Goal: Transaction & Acquisition: Purchase product/service

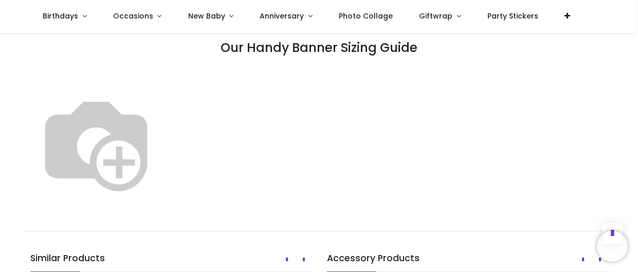
scroll to position [573, 0]
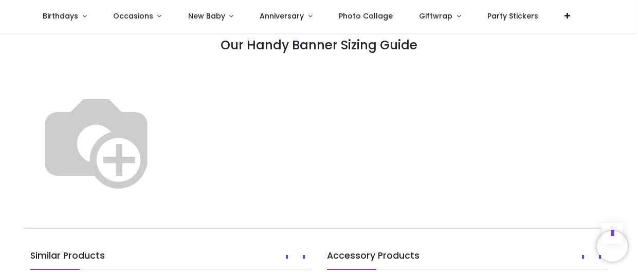
click at [162, 95] on img at bounding box center [96, 140] width 132 height 132
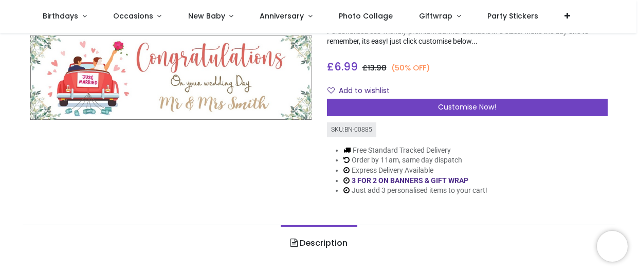
scroll to position [103, 0]
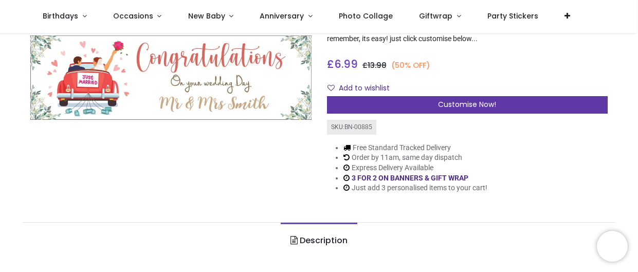
click at [460, 104] on span "Customise Now!" at bounding box center [467, 104] width 58 height 10
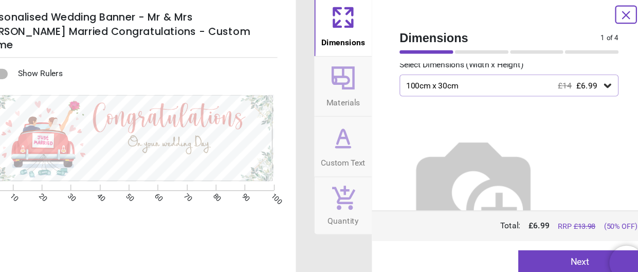
scroll to position [69, 0]
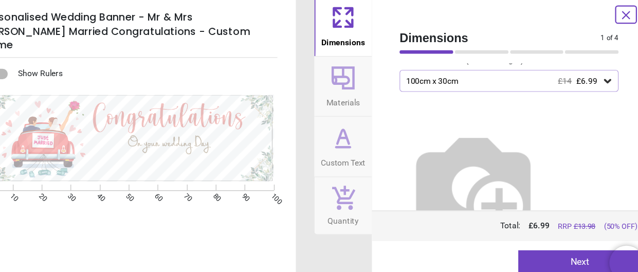
click at [563, 241] on button "Next" at bounding box center [570, 245] width 110 height 21
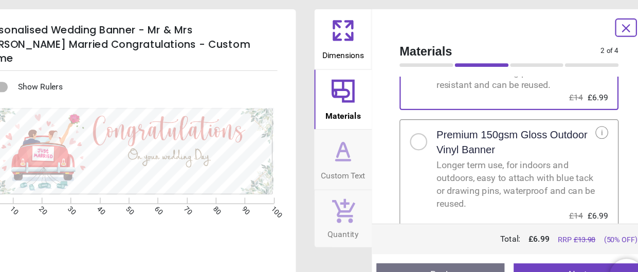
scroll to position [91, 0]
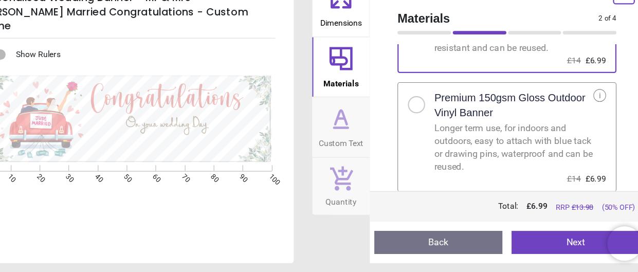
click at [572, 244] on button "Next" at bounding box center [568, 245] width 114 height 21
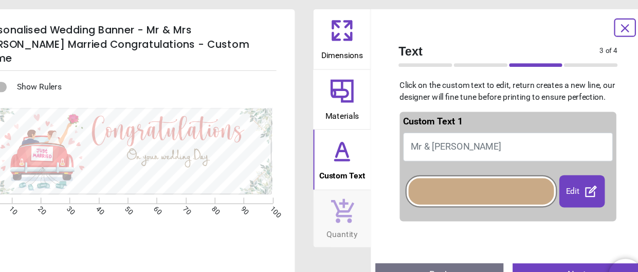
click at [571, 171] on div "Edit" at bounding box center [573, 170] width 41 height 29
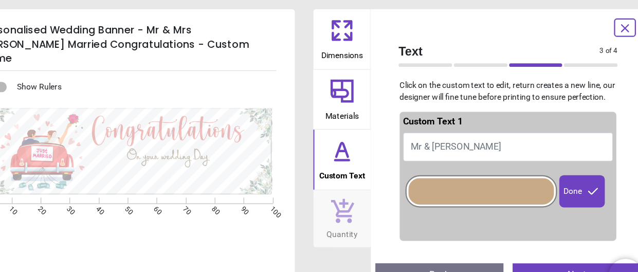
click at [571, 171] on div "Done" at bounding box center [573, 170] width 41 height 29
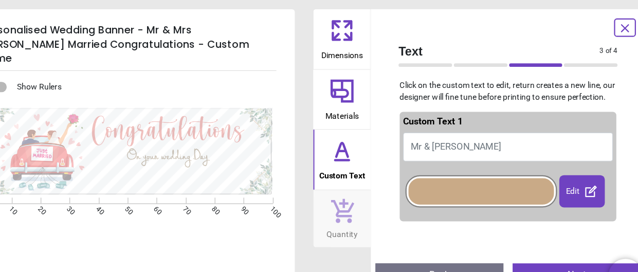
click at [489, 167] on div at bounding box center [483, 171] width 130 height 24
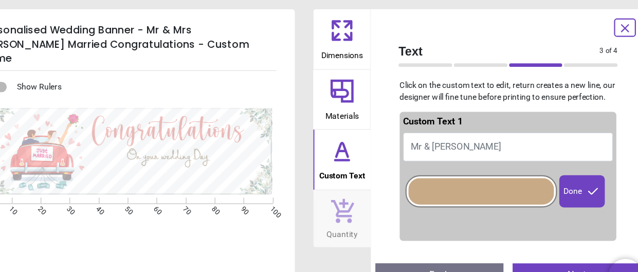
click at [489, 167] on div at bounding box center [483, 171] width 130 height 24
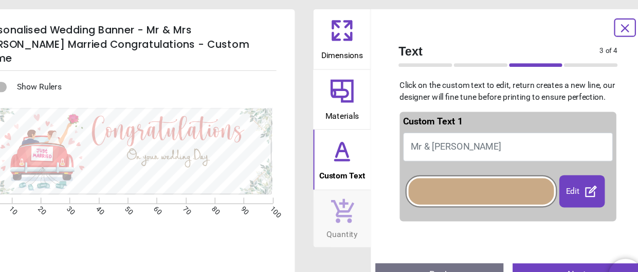
click at [479, 130] on button "Mr & [PERSON_NAME]" at bounding box center [507, 131] width 187 height 26
type textarea "**********"
click at [611, 27] on icon at bounding box center [611, 25] width 12 height 12
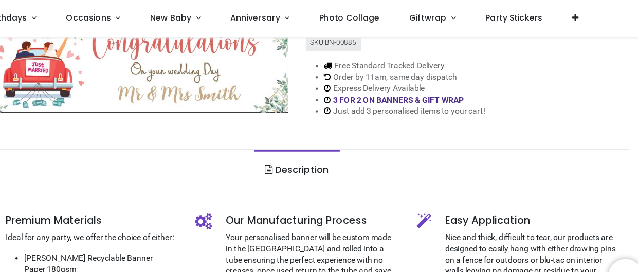
scroll to position [0, 0]
